Goal: Use online tool/utility: Utilize a website feature to perform a specific function

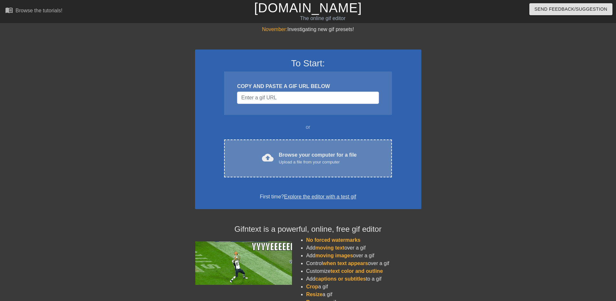
click at [294, 159] on div "Upload a file from your computer" at bounding box center [318, 162] width 78 height 6
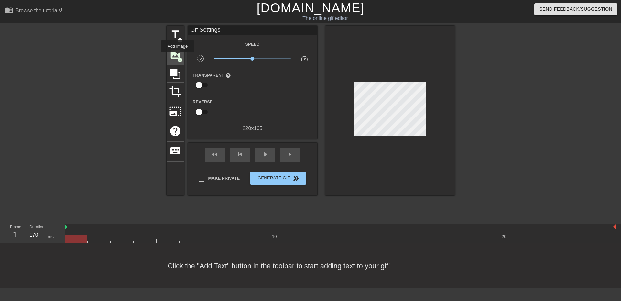
click at [178, 57] on span "add_circle" at bounding box center [180, 60] width 6 height 6
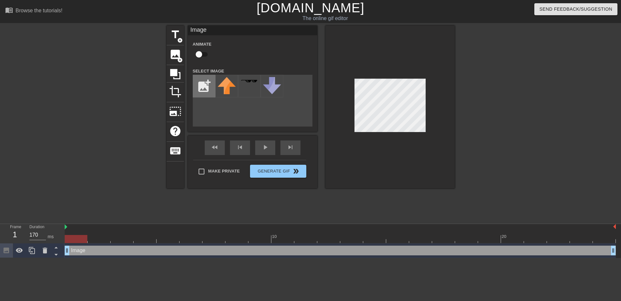
click at [203, 81] on input "file" at bounding box center [204, 86] width 22 height 22
type input "C:\fakepath\San_Diego_State_Aztecs_logo.svg.png"
click at [229, 86] on img at bounding box center [227, 83] width 18 height 13
click at [406, 136] on div at bounding box center [389, 107] width 129 height 163
click at [427, 123] on div at bounding box center [389, 107] width 129 height 163
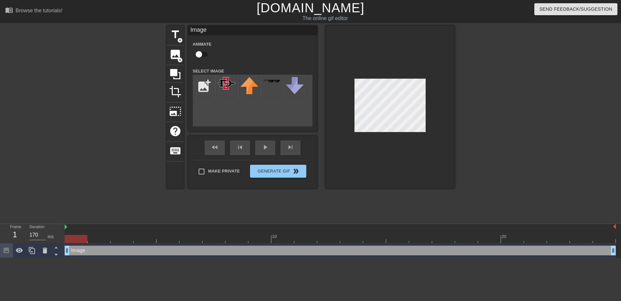
click at [388, 145] on div at bounding box center [389, 107] width 129 height 163
click at [55, 248] on icon at bounding box center [56, 247] width 8 height 8
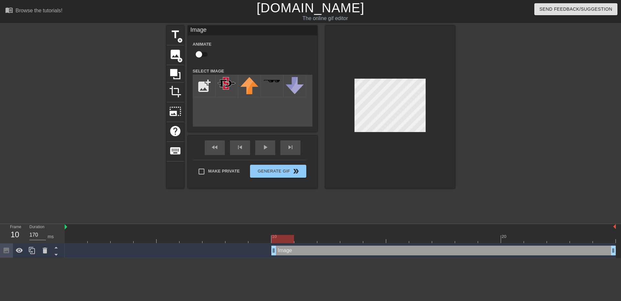
type input "160"
drag, startPoint x: 67, startPoint y: 249, endPoint x: 287, endPoint y: 255, distance: 220.4
click at [287, 255] on div "Image drag_handle drag_handle" at bounding box center [340, 251] width 551 height 10
click at [331, 252] on div "Image drag_handle drag_handle" at bounding box center [455, 251] width 322 height 10
click at [333, 251] on div "Image drag_handle drag_handle" at bounding box center [455, 251] width 322 height 10
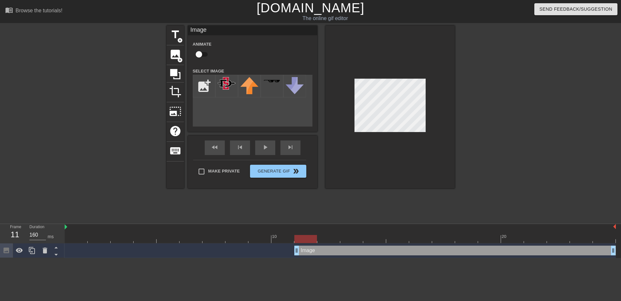
click at [333, 251] on div "Image drag_handle drag_handle" at bounding box center [455, 251] width 322 height 10
click at [44, 249] on icon at bounding box center [45, 251] width 8 height 8
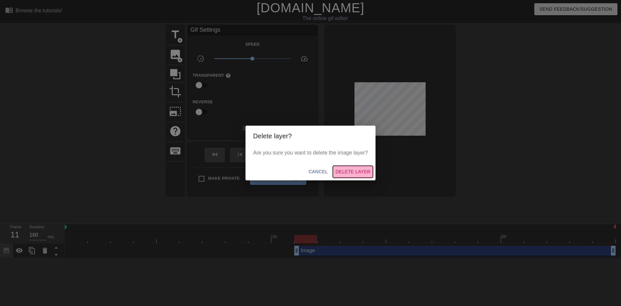
click at [353, 173] on span "Delete Layer" at bounding box center [353, 172] width 35 height 8
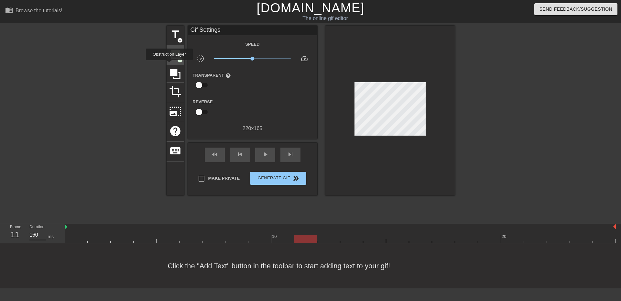
click at [170, 56] on span "image" at bounding box center [175, 54] width 12 height 12
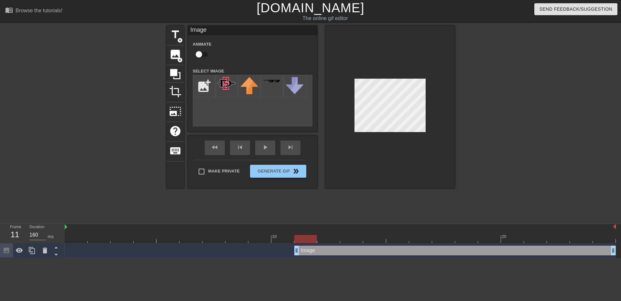
click at [318, 255] on div "Image drag_handle drag_handle" at bounding box center [455, 251] width 322 height 10
click at [44, 247] on div at bounding box center [45, 250] width 13 height 14
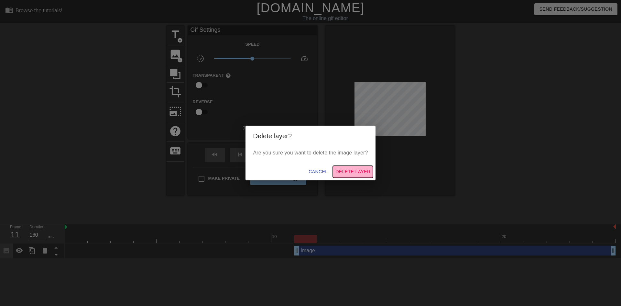
click at [354, 171] on span "Delete Layer" at bounding box center [353, 172] width 35 height 8
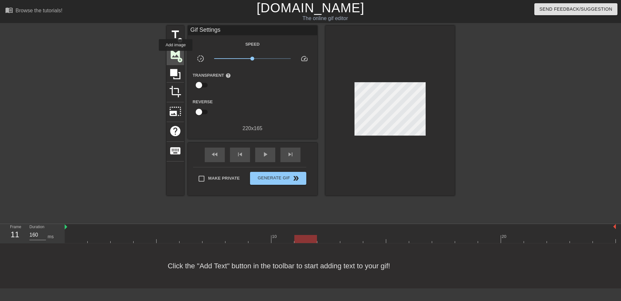
click at [176, 55] on span "image" at bounding box center [175, 54] width 12 height 12
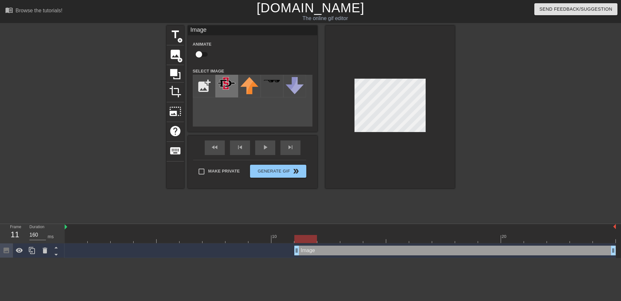
click at [219, 84] on img at bounding box center [227, 83] width 18 height 13
click at [201, 92] on input "file" at bounding box center [204, 86] width 22 height 22
type input "C:\fakepath\Ball-State-Cardinals-Logo.png"
click at [229, 89] on div at bounding box center [226, 86] width 23 height 23
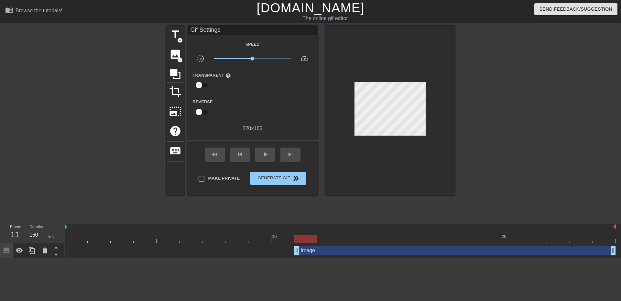
click at [37, 258] on html "menu_book Browse the tutorials! [DOMAIN_NAME] The online gif editor Send Feedba…" at bounding box center [310, 129] width 621 height 258
click at [169, 58] on span "image" at bounding box center [175, 54] width 12 height 12
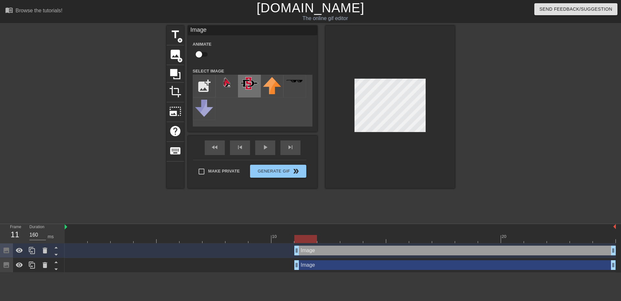
click at [251, 83] on img at bounding box center [249, 83] width 18 height 13
click at [58, 248] on icon at bounding box center [56, 247] width 8 height 8
click at [58, 253] on icon at bounding box center [56, 254] width 8 height 8
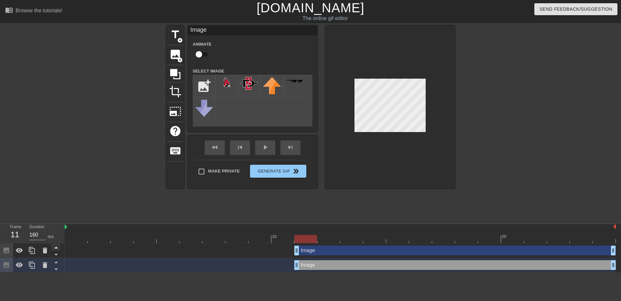
click at [56, 248] on icon at bounding box center [55, 248] width 3 height 2
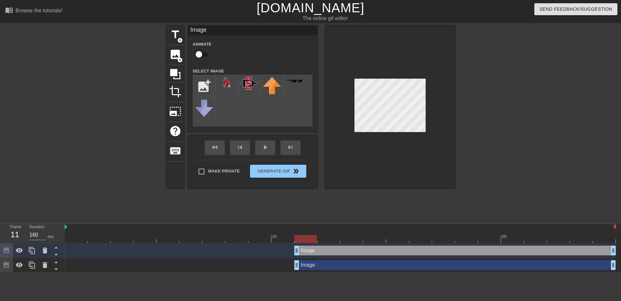
click at [563, 269] on div "Image drag_handle drag_handle" at bounding box center [455, 265] width 322 height 10
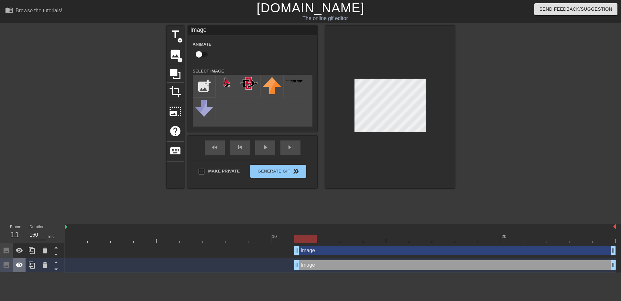
click at [21, 265] on icon at bounding box center [19, 264] width 7 height 5
click at [21, 265] on icon at bounding box center [19, 265] width 7 height 6
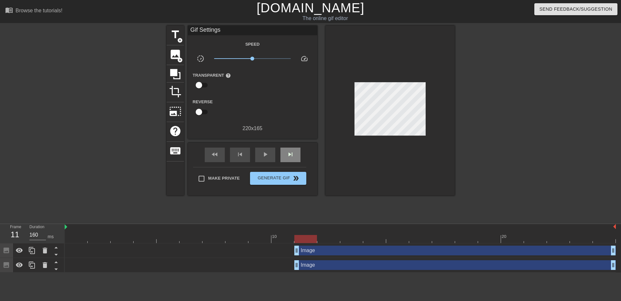
click at [286, 147] on div "fast_rewind skip_previous play_arrow skip_next" at bounding box center [252, 155] width 105 height 24
click at [291, 157] on span "skip_next" at bounding box center [291, 154] width 8 height 8
click at [292, 153] on span "skip_next" at bounding box center [291, 154] width 8 height 8
click at [291, 155] on span "skip_next" at bounding box center [291, 154] width 8 height 8
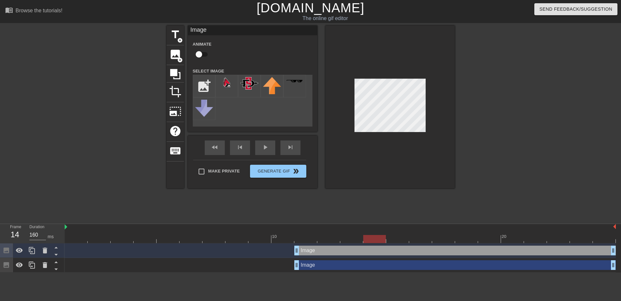
click at [394, 265] on div "Image drag_handle drag_handle" at bounding box center [455, 265] width 322 height 10
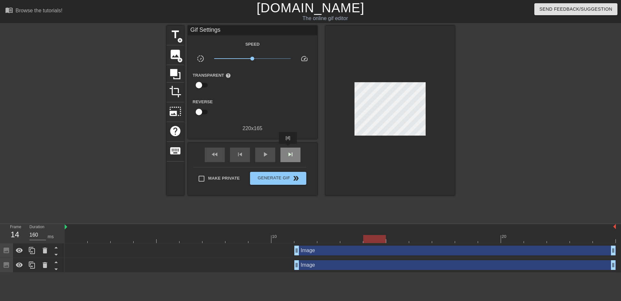
click at [288, 148] on div "skip_next" at bounding box center [291, 155] width 20 height 15
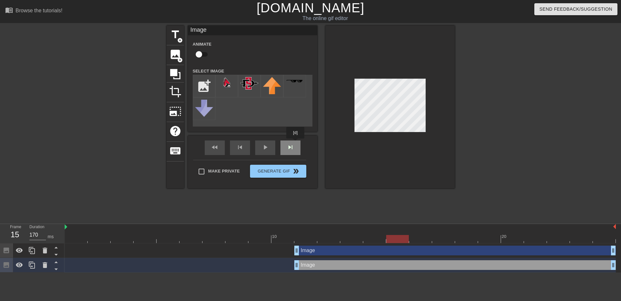
click at [294, 145] on div "fast_rewind skip_previous play_arrow skip_next" at bounding box center [252, 148] width 105 height 24
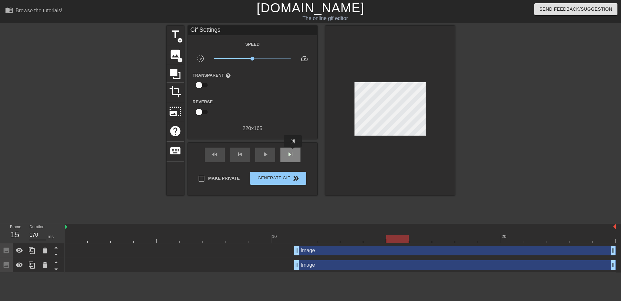
click at [293, 151] on span "skip_next" at bounding box center [291, 154] width 8 height 8
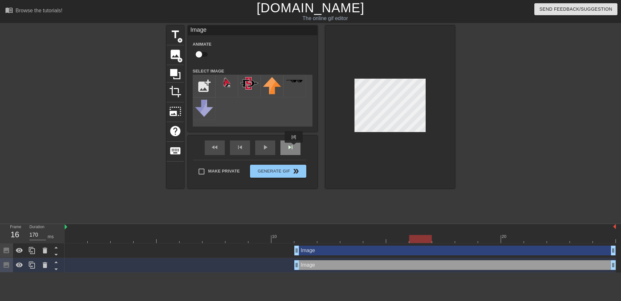
click at [294, 147] on div "skip_next" at bounding box center [291, 147] width 20 height 15
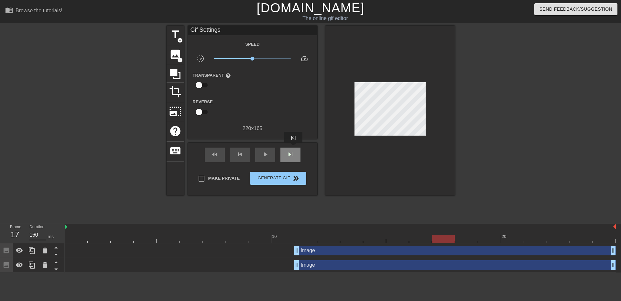
click at [294, 148] on div "skip_next" at bounding box center [291, 155] width 20 height 15
click at [297, 150] on div "skip_next" at bounding box center [291, 155] width 20 height 15
click at [300, 152] on div "skip_next" at bounding box center [291, 155] width 20 height 15
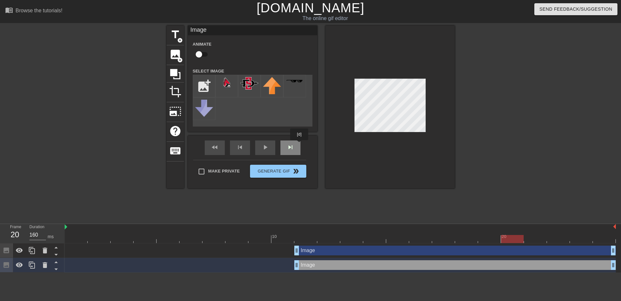
click at [299, 145] on div "fast_rewind skip_previous play_arrow skip_next" at bounding box center [252, 148] width 105 height 24
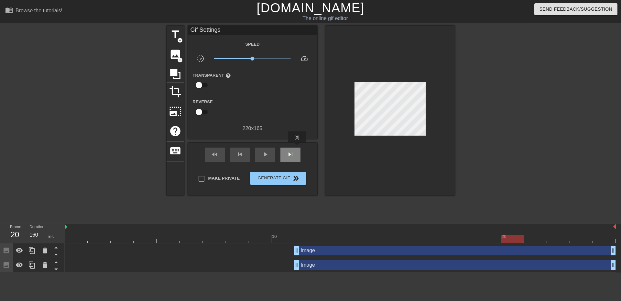
click at [297, 148] on div "skip_next" at bounding box center [291, 155] width 20 height 15
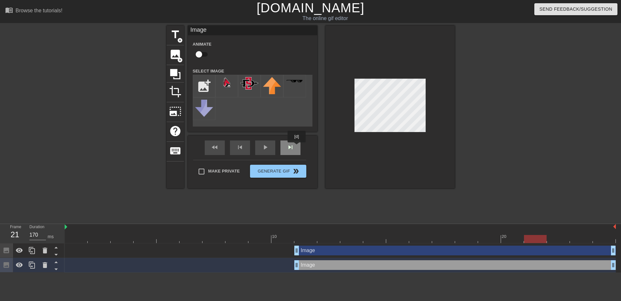
click at [297, 147] on div "skip_next" at bounding box center [291, 147] width 20 height 15
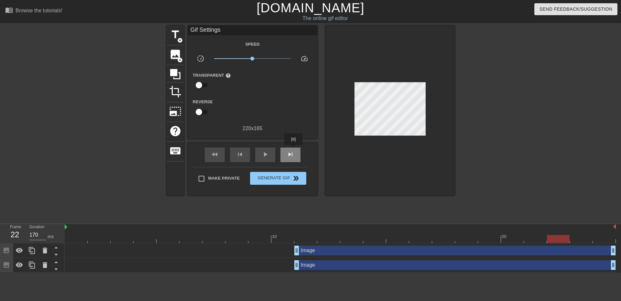
click at [294, 149] on div "skip_next" at bounding box center [291, 155] width 20 height 15
click at [296, 147] on div "fast_rewind skip_previous play_arrow skip_next" at bounding box center [252, 155] width 105 height 24
click at [294, 154] on div "skip_next" at bounding box center [291, 155] width 20 height 15
click at [264, 156] on span "play_arrow" at bounding box center [265, 154] width 8 height 8
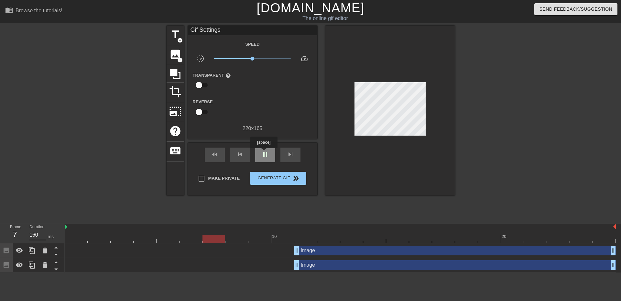
click at [264, 153] on span "pause" at bounding box center [265, 154] width 8 height 8
click at [283, 153] on div "skip_next" at bounding box center [291, 155] width 20 height 15
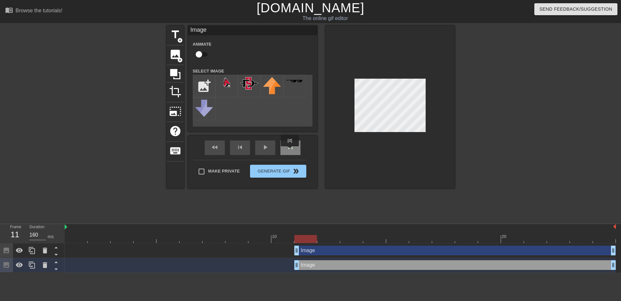
click at [290, 150] on span "skip_next" at bounding box center [291, 147] width 8 height 8
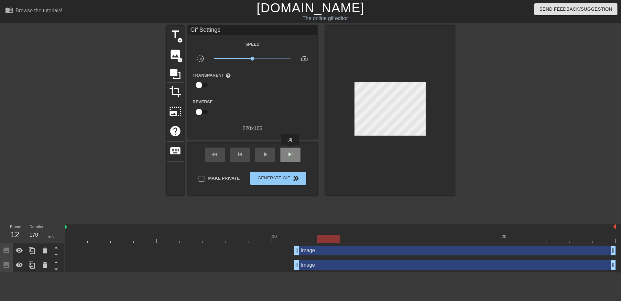
click at [290, 150] on span "skip_next" at bounding box center [291, 154] width 8 height 8
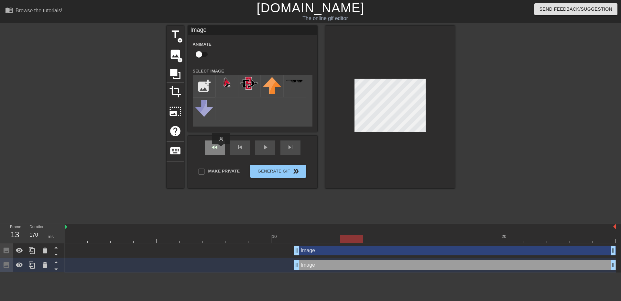
click at [220, 149] on div "fast_rewind" at bounding box center [215, 147] width 20 height 15
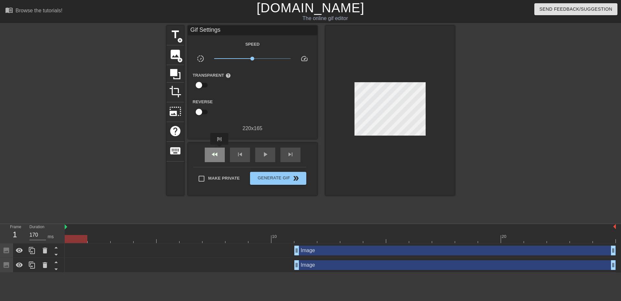
click at [220, 149] on div "fast_rewind" at bounding box center [215, 155] width 20 height 15
click at [289, 151] on span "skip_next" at bounding box center [291, 154] width 8 height 8
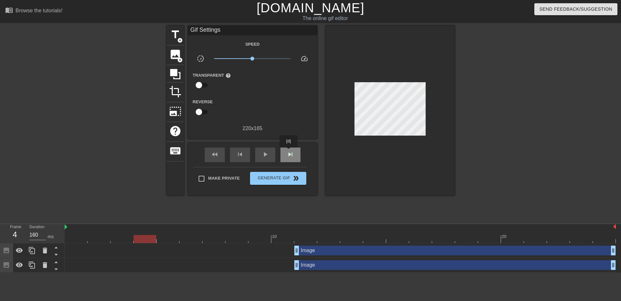
click at [289, 151] on span "skip_next" at bounding box center [291, 154] width 8 height 8
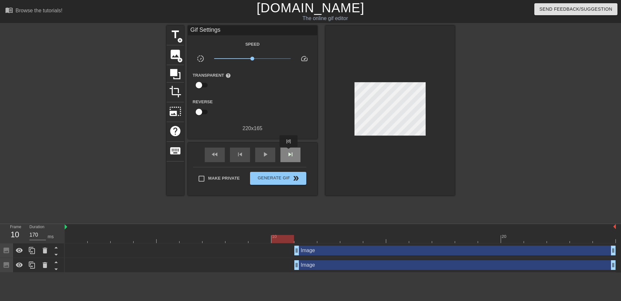
click at [289, 151] on span "skip_next" at bounding box center [291, 154] width 8 height 8
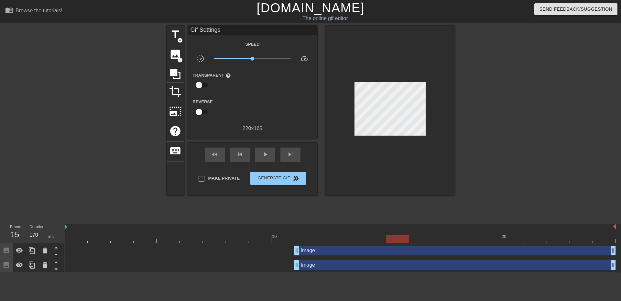
click at [126, 272] on html "menu_book Browse the tutorials! [DOMAIN_NAME] The online gif editor Send Feedba…" at bounding box center [310, 136] width 621 height 272
click at [132, 272] on html "menu_book Browse the tutorials! [DOMAIN_NAME] The online gif editor Send Feedba…" at bounding box center [310, 136] width 621 height 272
click at [183, 272] on html "menu_book Browse the tutorials! [DOMAIN_NAME] The online gif editor Send Feedba…" at bounding box center [310, 136] width 621 height 272
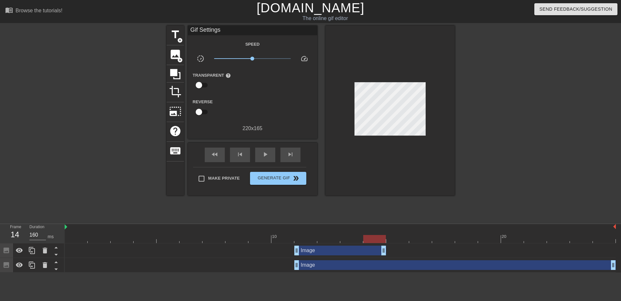
drag, startPoint x: 613, startPoint y: 251, endPoint x: 391, endPoint y: 245, distance: 222.1
click at [391, 245] on div "Image drag_handle drag_handle" at bounding box center [340, 250] width 551 height 15
click at [375, 272] on html "menu_book Browse the tutorials! [DOMAIN_NAME] The online gif editor Send Feedba…" at bounding box center [310, 136] width 621 height 272
click at [170, 56] on span "image" at bounding box center [175, 54] width 12 height 12
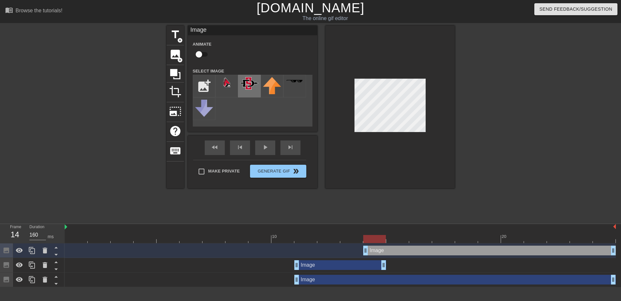
click at [249, 80] on img at bounding box center [249, 83] width 18 height 13
click at [431, 135] on div at bounding box center [389, 107] width 129 height 163
click at [288, 149] on div "skip_next" at bounding box center [291, 147] width 20 height 15
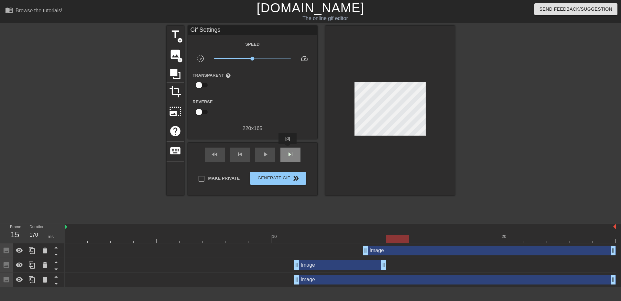
click at [288, 149] on div "skip_next" at bounding box center [291, 155] width 20 height 15
click at [219, 157] on div "fast_rewind" at bounding box center [215, 155] width 20 height 15
click at [294, 155] on span "skip_next" at bounding box center [291, 154] width 8 height 8
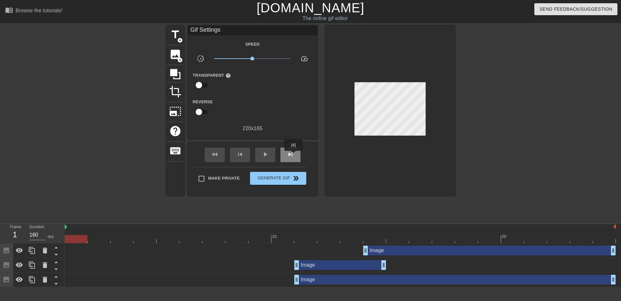
click at [294, 155] on span "skip_next" at bounding box center [291, 154] width 8 height 8
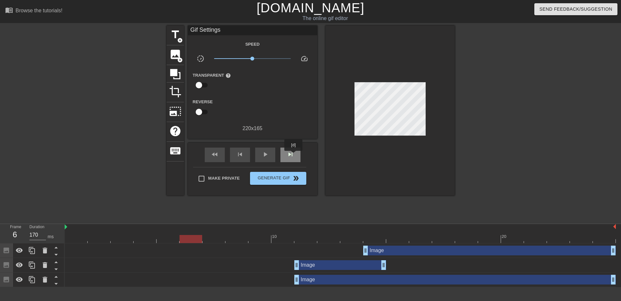
click at [294, 155] on span "skip_next" at bounding box center [291, 154] width 8 height 8
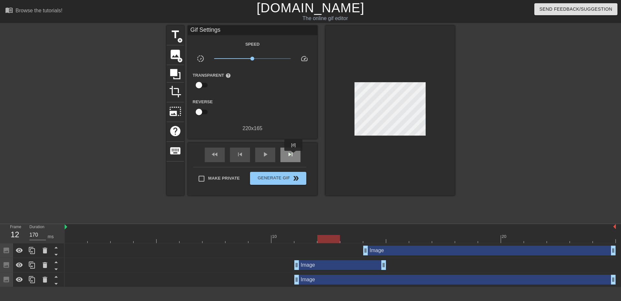
click at [294, 155] on span "skip_next" at bounding box center [291, 154] width 8 height 8
drag, startPoint x: 366, startPoint y: 253, endPoint x: 389, endPoint y: 253, distance: 22.3
drag, startPoint x: 384, startPoint y: 266, endPoint x: 370, endPoint y: 265, distance: 14.3
click at [370, 265] on div "Image drag_handle drag_handle" at bounding box center [340, 265] width 551 height 10
click at [287, 153] on span "skip_next" at bounding box center [291, 154] width 8 height 8
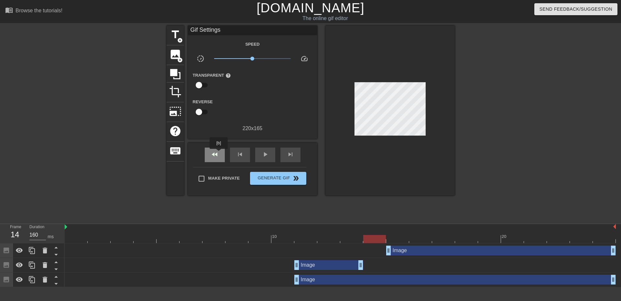
click at [219, 153] on div "fast_rewind" at bounding box center [215, 155] width 20 height 15
click at [293, 159] on div "skip_next" at bounding box center [291, 155] width 20 height 15
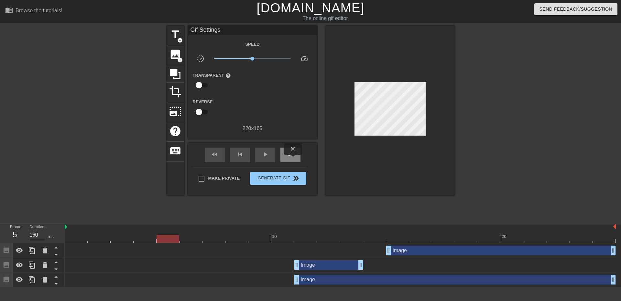
click at [293, 159] on div "skip_next" at bounding box center [291, 155] width 20 height 15
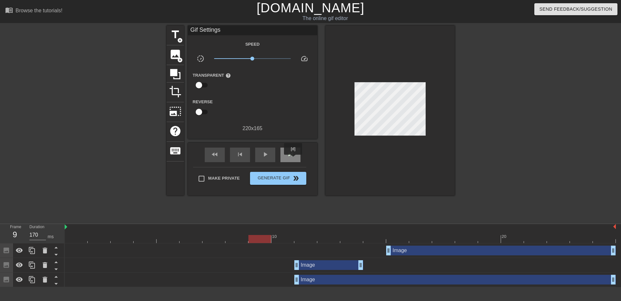
click at [293, 159] on div "skip_next" at bounding box center [291, 155] width 20 height 15
click at [295, 155] on div "skip_next" at bounding box center [291, 155] width 20 height 15
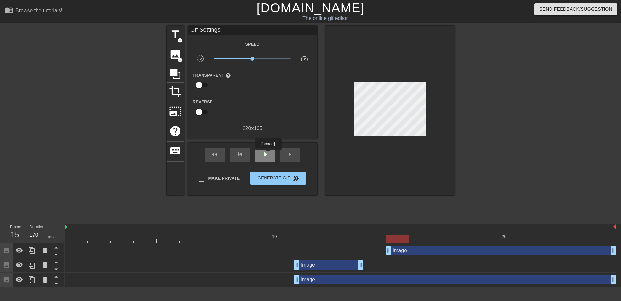
click at [268, 154] on span "play_arrow" at bounding box center [265, 154] width 8 height 8
click at [268, 154] on span "pause" at bounding box center [265, 154] width 8 height 8
drag, startPoint x: 360, startPoint y: 262, endPoint x: 374, endPoint y: 262, distance: 14.2
click at [412, 249] on div "Image drag_handle drag_handle" at bounding box center [501, 251] width 230 height 10
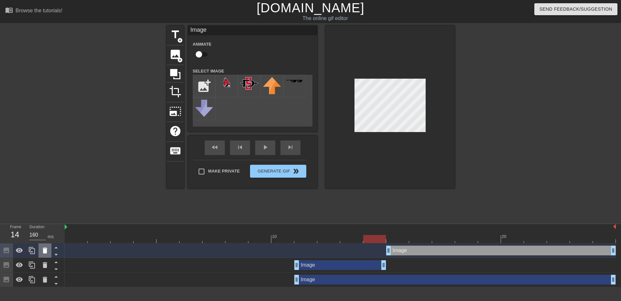
click at [45, 252] on icon at bounding box center [45, 251] width 5 height 6
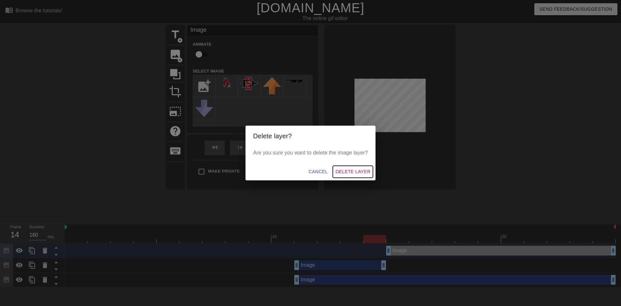
click at [349, 173] on span "Delete Layer" at bounding box center [353, 172] width 35 height 8
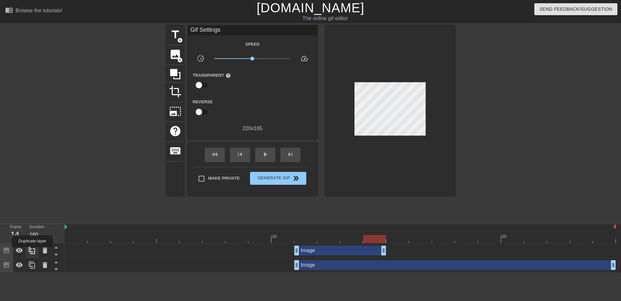
click at [32, 251] on icon at bounding box center [32, 251] width 8 height 8
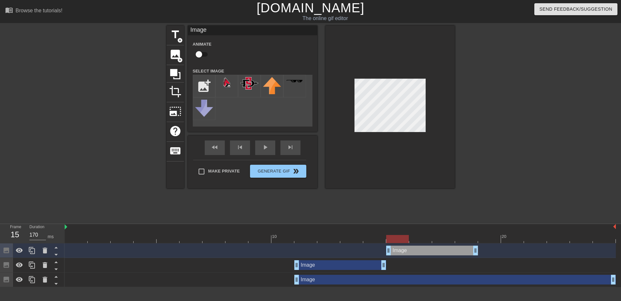
drag, startPoint x: 319, startPoint y: 250, endPoint x: 418, endPoint y: 250, distance: 98.7
click at [418, 250] on div "Image drag_handle drag_handle" at bounding box center [432, 251] width 92 height 10
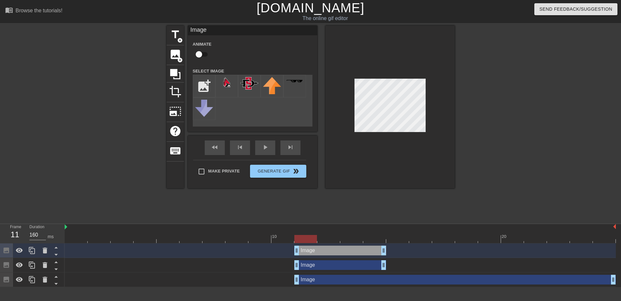
drag, startPoint x: 423, startPoint y: 254, endPoint x: 341, endPoint y: 251, distance: 81.3
click at [341, 251] on div "Image drag_handle drag_handle" at bounding box center [340, 251] width 92 height 10
click at [338, 264] on div "Image drag_handle drag_handle" at bounding box center [340, 265] width 92 height 10
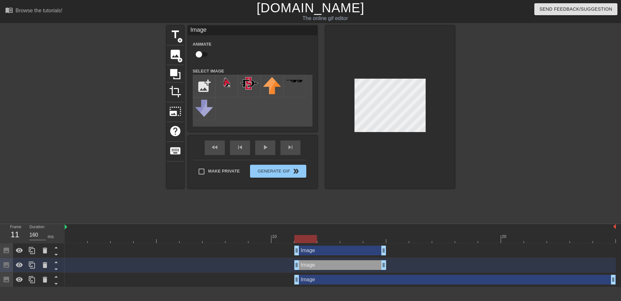
click at [344, 251] on div "Image drag_handle drag_handle" at bounding box center [340, 251] width 92 height 10
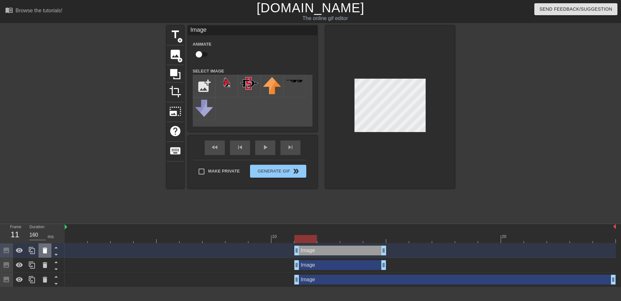
click at [44, 251] on icon at bounding box center [45, 251] width 5 height 6
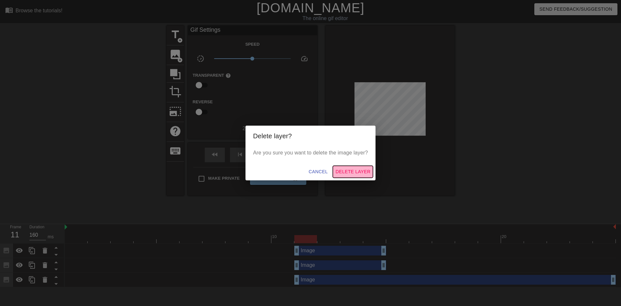
click at [349, 169] on span "Delete Layer" at bounding box center [353, 172] width 35 height 8
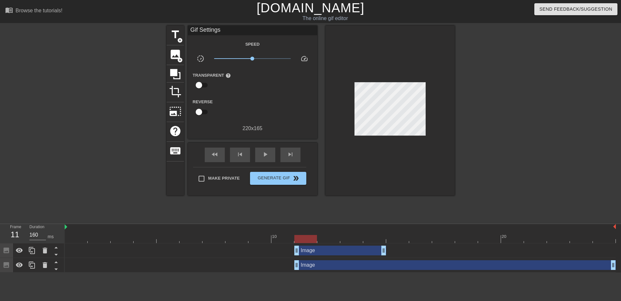
click at [358, 254] on div "Image drag_handle drag_handle" at bounding box center [340, 251] width 92 height 10
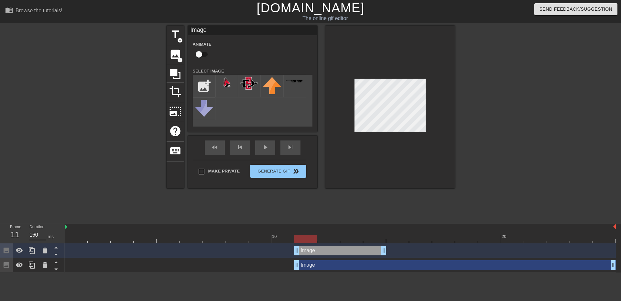
click at [399, 265] on div "Image drag_handle drag_handle" at bounding box center [455, 265] width 322 height 10
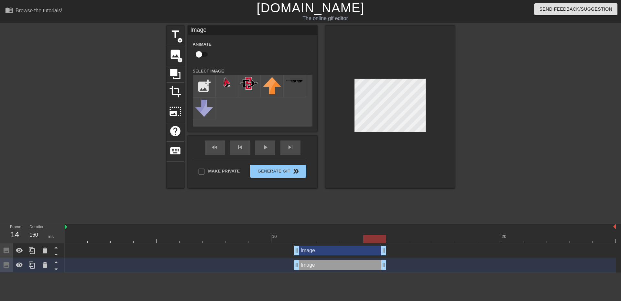
drag, startPoint x: 613, startPoint y: 265, endPoint x: 390, endPoint y: 252, distance: 223.3
click at [390, 252] on div "Image drag_handle drag_handle Image drag_handle drag_handle" at bounding box center [343, 257] width 557 height 29
click at [27, 264] on div at bounding box center [32, 265] width 13 height 14
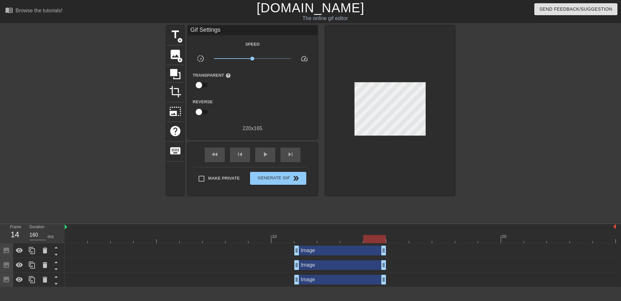
drag, startPoint x: 415, startPoint y: 251, endPoint x: 414, endPoint y: 259, distance: 8.5
click at [414, 259] on div "Image drag_handle drag_handle Image drag_handle drag_handle Image drag_handle d…" at bounding box center [343, 265] width 557 height 44
click at [332, 248] on div "Image drag_handle drag_handle" at bounding box center [340, 251] width 92 height 10
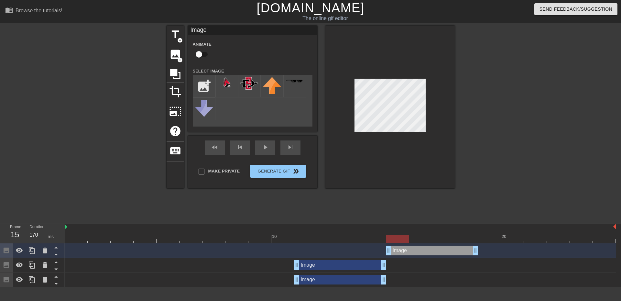
drag, startPoint x: 334, startPoint y: 251, endPoint x: 420, endPoint y: 255, distance: 85.8
click at [420, 255] on div "Image drag_handle drag_handle" at bounding box center [340, 250] width 551 height 15
drag, startPoint x: 476, startPoint y: 249, endPoint x: 446, endPoint y: 250, distance: 30.1
click at [33, 251] on icon at bounding box center [32, 251] width 8 height 8
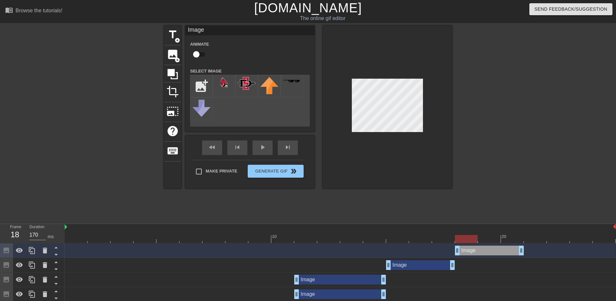
drag, startPoint x: 424, startPoint y: 253, endPoint x: 489, endPoint y: 254, distance: 64.1
click at [489, 254] on div "Image drag_handle drag_handle" at bounding box center [489, 251] width 69 height 10
drag, startPoint x: 457, startPoint y: 251, endPoint x: 472, endPoint y: 251, distance: 14.9
click at [472, 251] on div "Image drag_handle drag_handle" at bounding box center [340, 251] width 551 height 10
drag, startPoint x: 483, startPoint y: 249, endPoint x: 496, endPoint y: 250, distance: 13.7
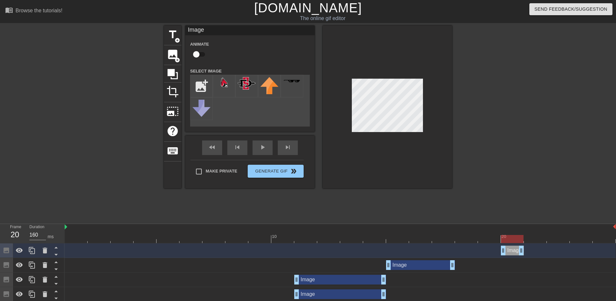
click at [496, 250] on div "Image drag_handle drag_handle" at bounding box center [340, 251] width 551 height 10
click at [29, 249] on icon at bounding box center [32, 250] width 6 height 7
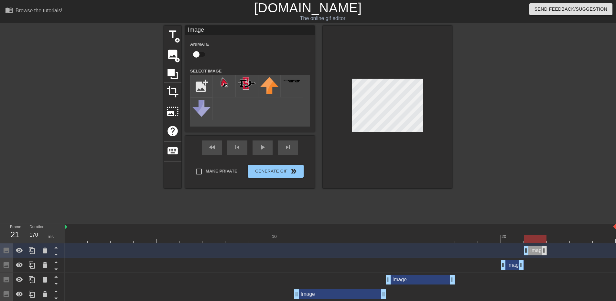
drag, startPoint x: 512, startPoint y: 253, endPoint x: 542, endPoint y: 252, distance: 30.4
click at [542, 252] on div "Image drag_handle drag_handle" at bounding box center [535, 251] width 23 height 10
click at [286, 149] on div "skip_next" at bounding box center [288, 147] width 20 height 15
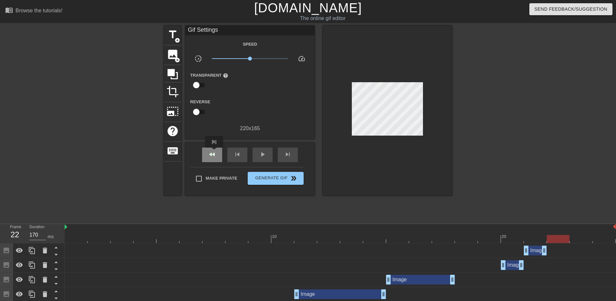
click at [215, 152] on span "fast_rewind" at bounding box center [212, 154] width 8 height 8
drag, startPoint x: 544, startPoint y: 251, endPoint x: 591, endPoint y: 251, distance: 47.9
click at [511, 267] on div "Image drag_handle drag_handle" at bounding box center [512, 265] width 23 height 10
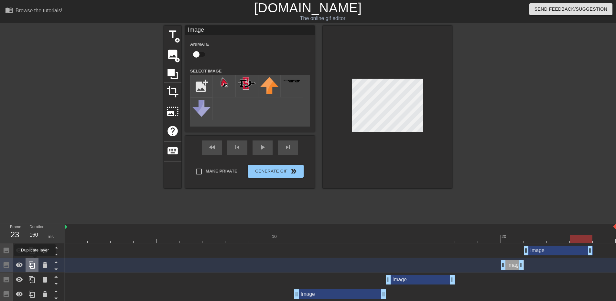
click at [35, 260] on div at bounding box center [32, 265] width 13 height 14
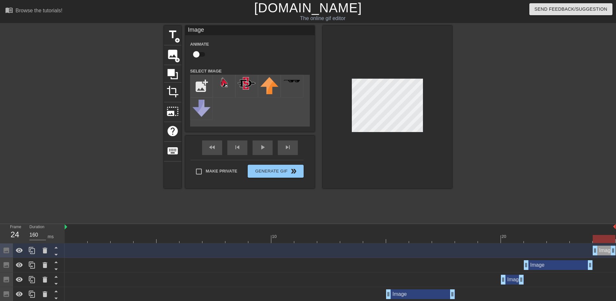
drag, startPoint x: 512, startPoint y: 252, endPoint x: 605, endPoint y: 253, distance: 93.5
click at [605, 253] on div "Image drag_handle drag_handle" at bounding box center [604, 251] width 23 height 10
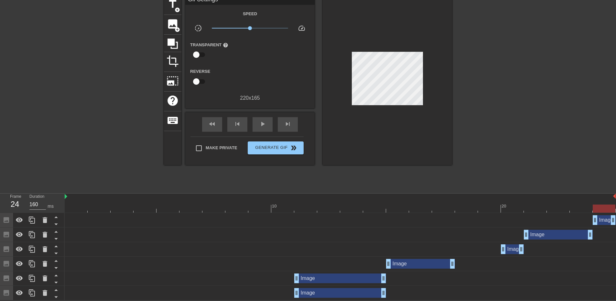
click at [422, 291] on div "Image drag_handle drag_handle" at bounding box center [340, 293] width 551 height 10
click at [407, 280] on div "Image drag_handle drag_handle" at bounding box center [340, 278] width 551 height 10
click at [330, 277] on div "Image drag_handle drag_handle" at bounding box center [340, 278] width 92 height 10
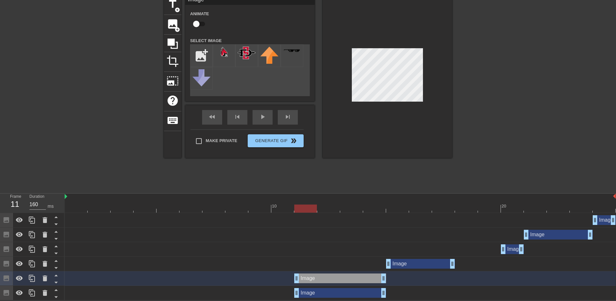
drag, startPoint x: 298, startPoint y: 277, endPoint x: 301, endPoint y: 279, distance: 3.8
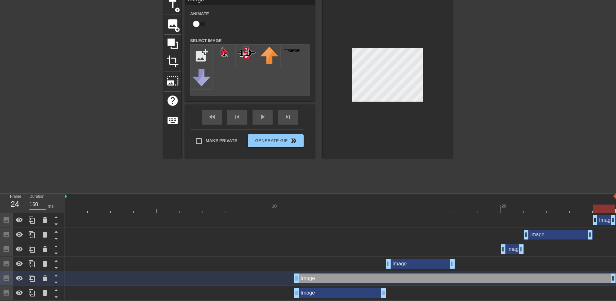
drag, startPoint x: 383, startPoint y: 279, endPoint x: 612, endPoint y: 279, distance: 228.4
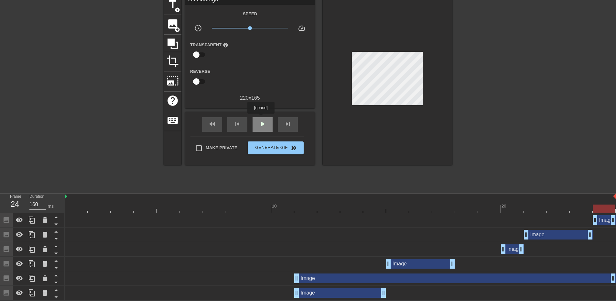
click at [261, 118] on div "play_arrow" at bounding box center [263, 124] width 20 height 15
click at [263, 124] on span "pause" at bounding box center [263, 124] width 8 height 8
drag, startPoint x: 452, startPoint y: 265, endPoint x: 475, endPoint y: 265, distance: 22.7
click at [264, 124] on span "play_arrow" at bounding box center [263, 124] width 8 height 8
click at [266, 123] on span "pause" at bounding box center [263, 124] width 8 height 8
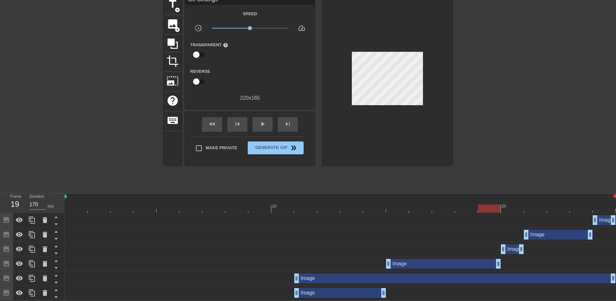
drag, startPoint x: 475, startPoint y: 261, endPoint x: 490, endPoint y: 262, distance: 14.9
click at [257, 122] on div "play_arrow" at bounding box center [263, 124] width 20 height 15
type input "160"
click at [282, 146] on span "Generate Gif double_arrow" at bounding box center [275, 148] width 51 height 8
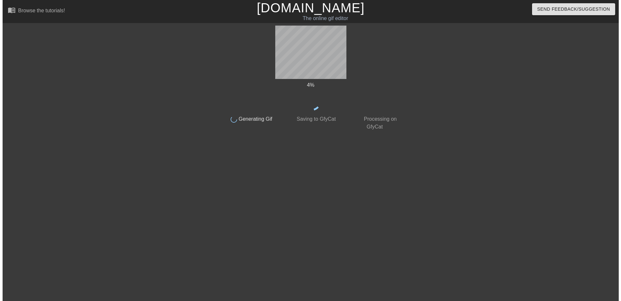
scroll to position [0, 0]
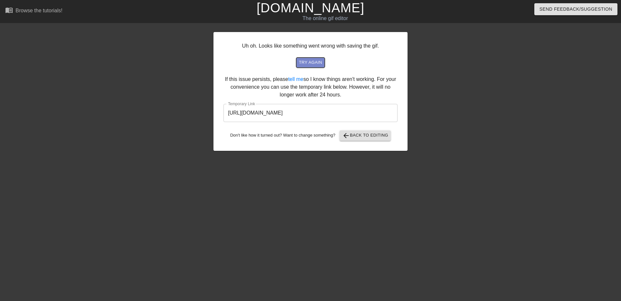
click at [322, 58] on button "try again" at bounding box center [310, 63] width 28 height 10
click at [303, 115] on input "[URL][DOMAIN_NAME]" at bounding box center [311, 113] width 174 height 18
